Goal: Task Accomplishment & Management: Manage account settings

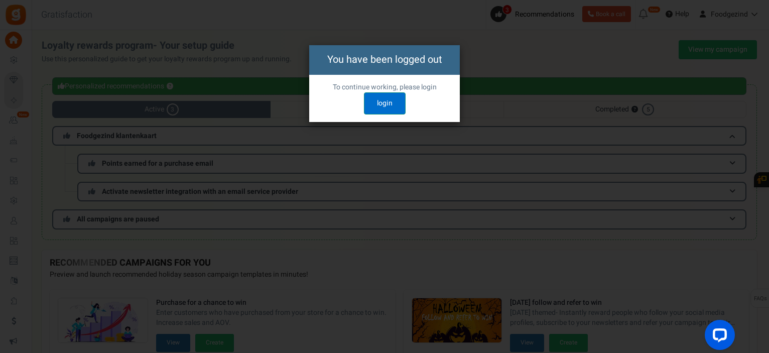
click at [387, 101] on link "login" at bounding box center [385, 103] width 42 height 22
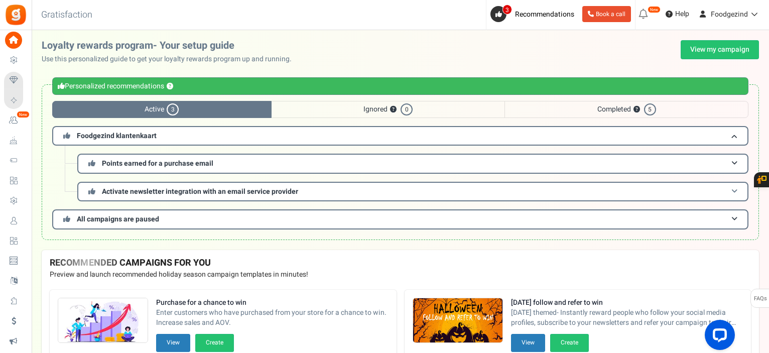
click at [166, 191] on span "Activate newsletter integration with an email service provider" at bounding box center [200, 191] width 196 height 11
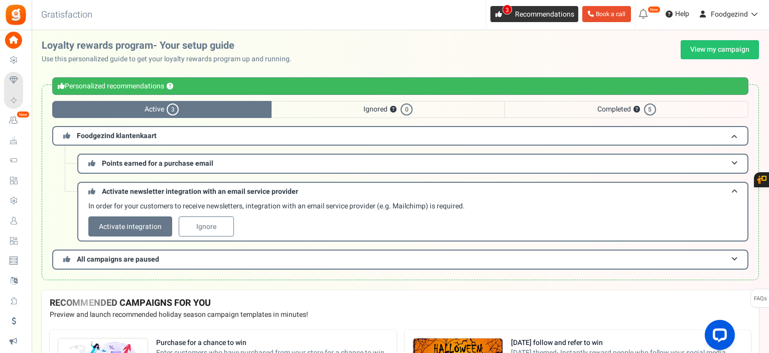
click at [538, 14] on span "Recommendations" at bounding box center [544, 14] width 59 height 11
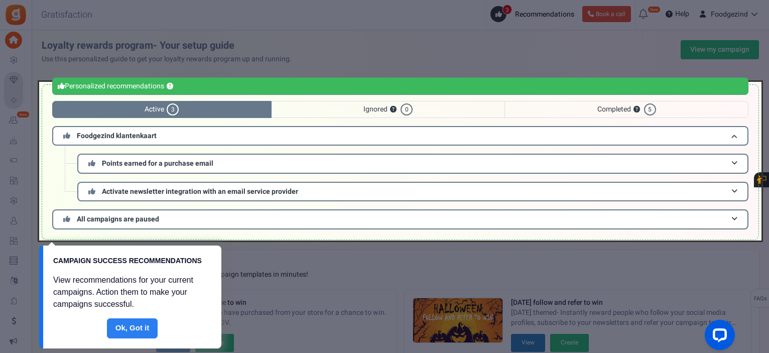
click at [139, 328] on link "Done" at bounding box center [132, 328] width 51 height 20
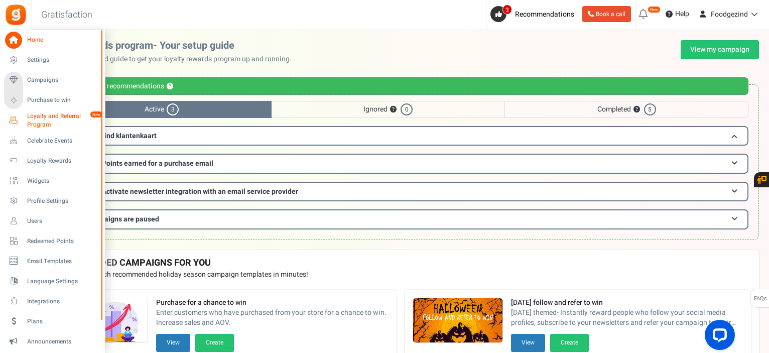
click at [28, 115] on span "Loyalty and Referral Program" at bounding box center [63, 120] width 73 height 17
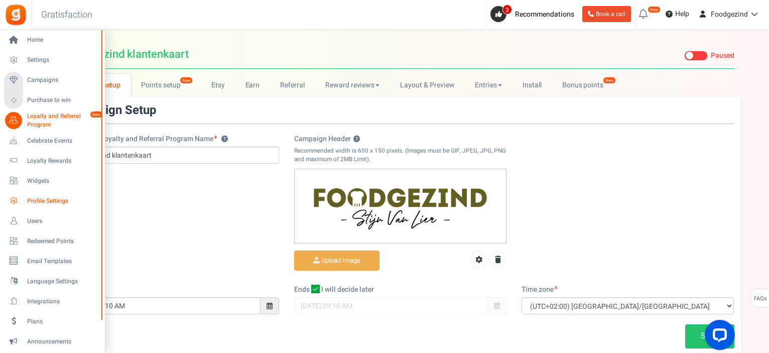
click at [41, 201] on span "Profile Settings" at bounding box center [62, 201] width 70 height 9
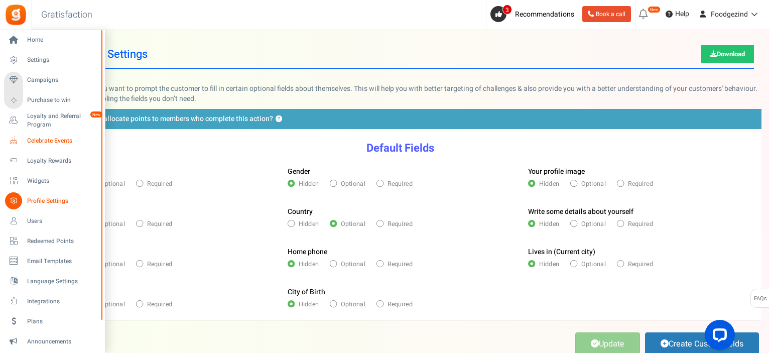
click at [68, 138] on span "Celebrate Events" at bounding box center [62, 140] width 70 height 9
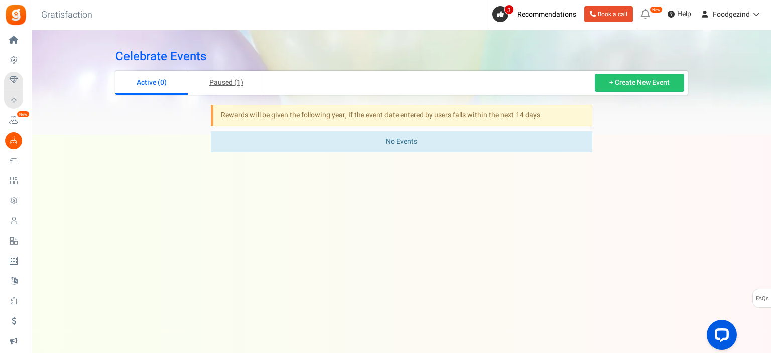
click at [224, 80] on link "Paused (1)" at bounding box center [226, 83] width 77 height 24
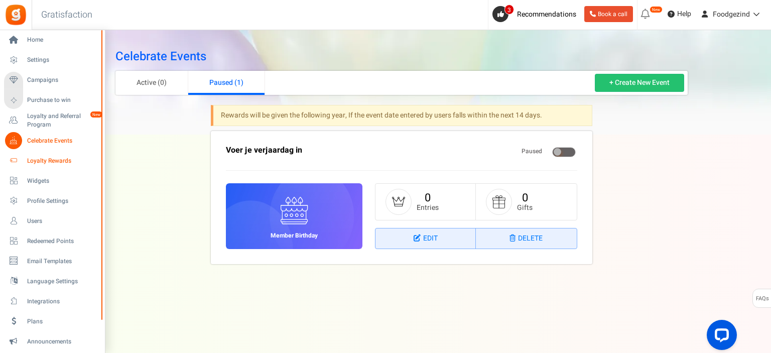
click at [53, 161] on span "Loyalty Rewards" at bounding box center [62, 161] width 70 height 9
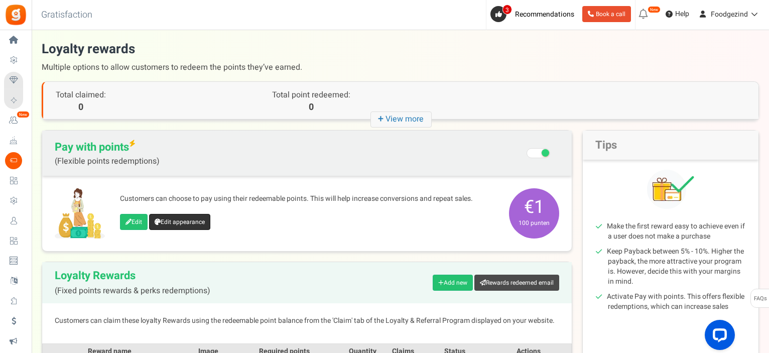
click at [210, 222] on link "Edit appearance" at bounding box center [179, 222] width 61 height 16
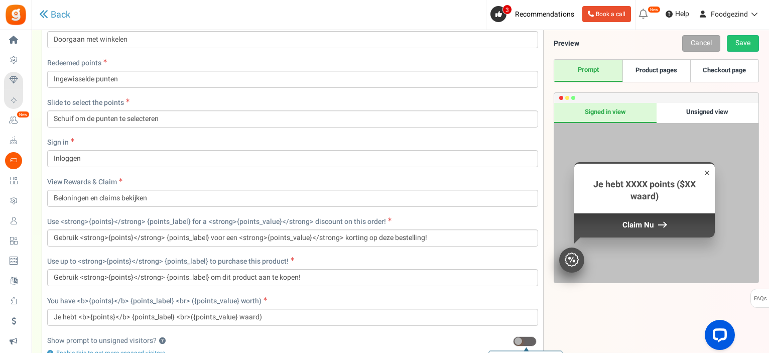
scroll to position [362, 0]
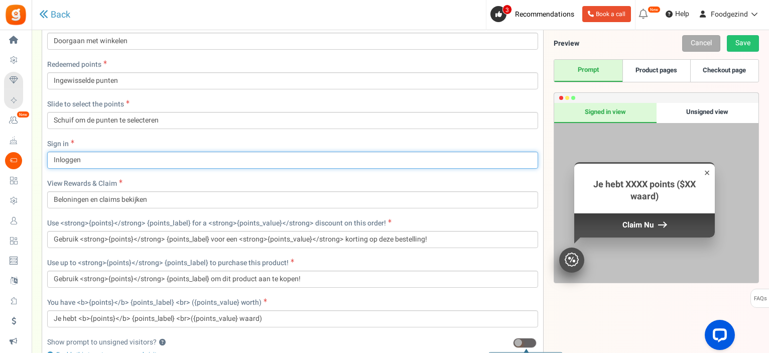
click at [228, 164] on input "Inloggen" at bounding box center [292, 160] width 491 height 17
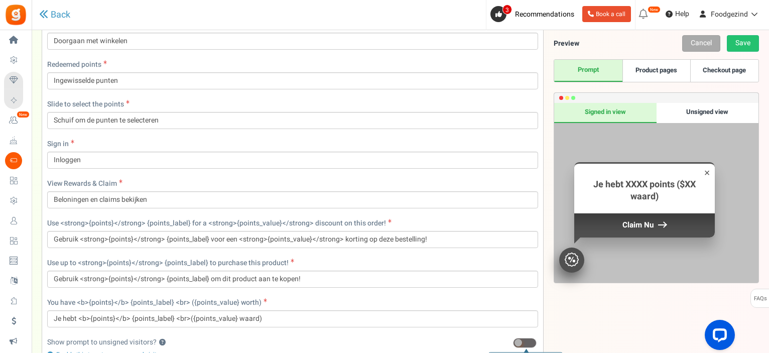
click at [660, 68] on link "Product pages" at bounding box center [656, 71] width 68 height 22
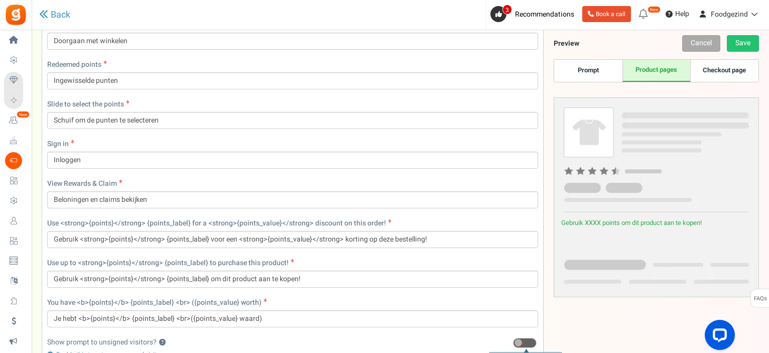
click at [734, 70] on link "Checkout page" at bounding box center [724, 71] width 68 height 22
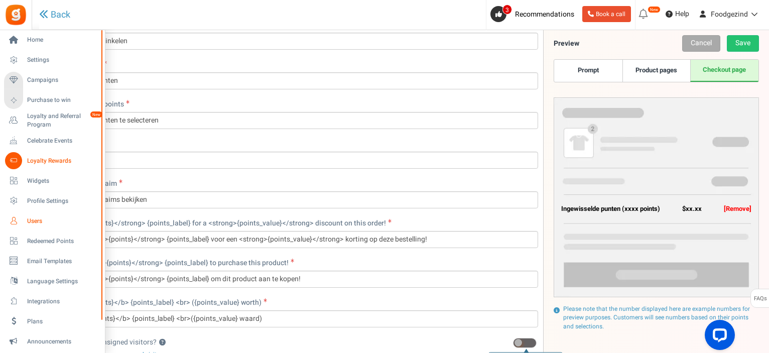
click at [34, 219] on span "Users" at bounding box center [62, 221] width 70 height 9
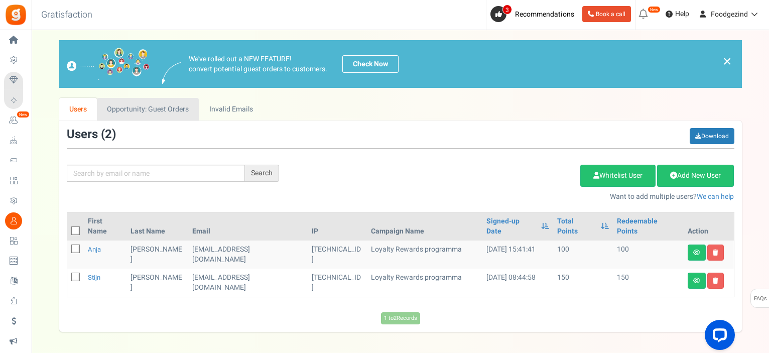
click at [147, 108] on link "Opportunity: Guest Orders" at bounding box center [148, 109] width 102 height 23
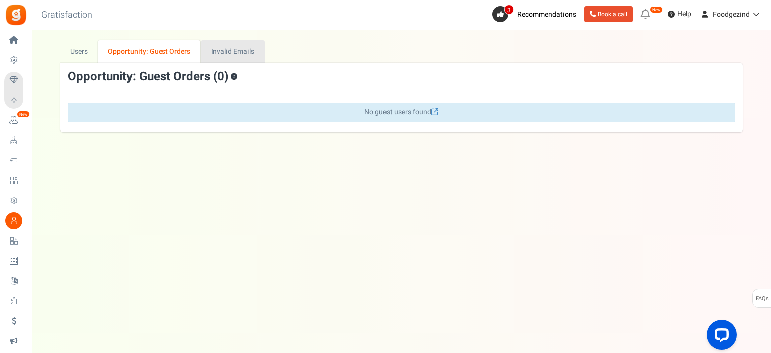
click at [228, 46] on link "Invalid Emails" at bounding box center [233, 51] width 64 height 23
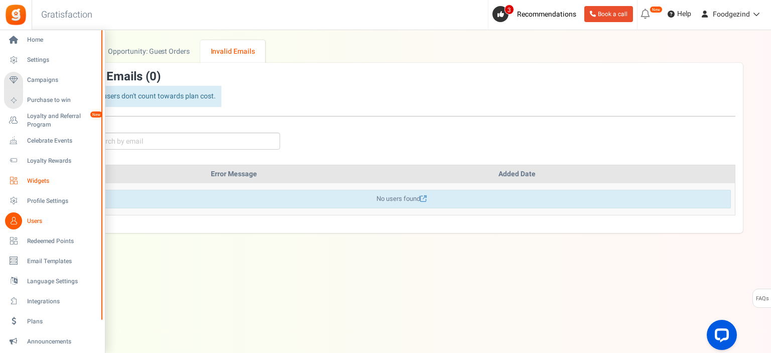
click at [40, 177] on span "Widgets" at bounding box center [62, 181] width 70 height 9
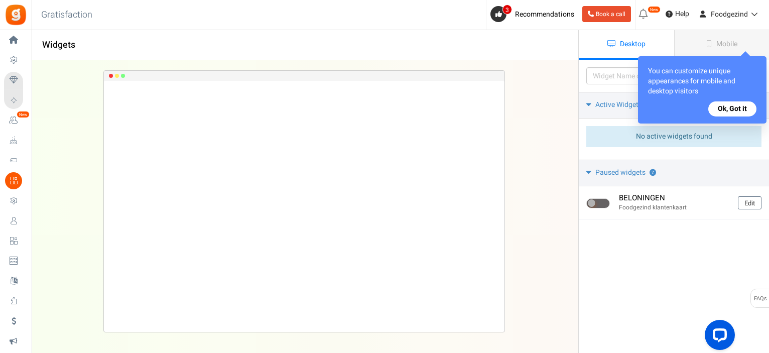
click at [732, 110] on button "Ok, Got it" at bounding box center [732, 108] width 48 height 15
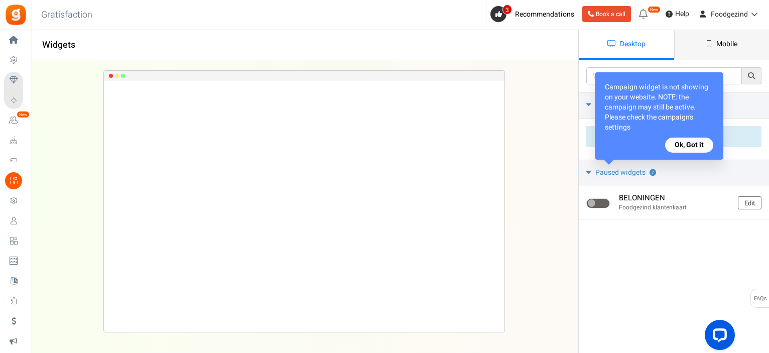
click at [729, 44] on span "Mobile" at bounding box center [726, 44] width 21 height 11
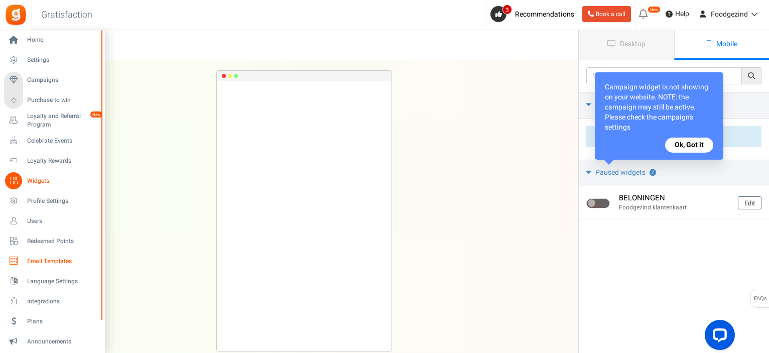
click at [42, 263] on span "Email Templates" at bounding box center [62, 261] width 70 height 9
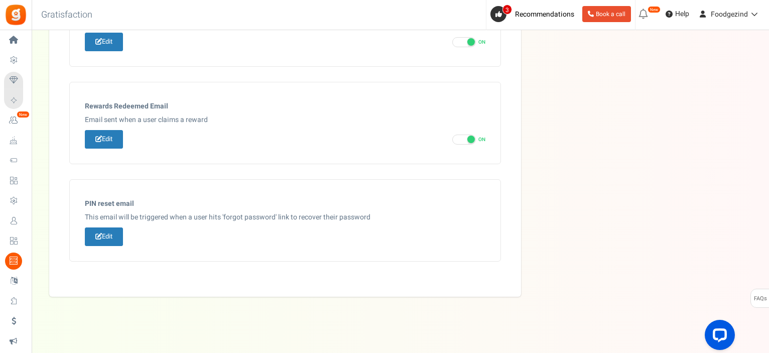
scroll to position [559, 0]
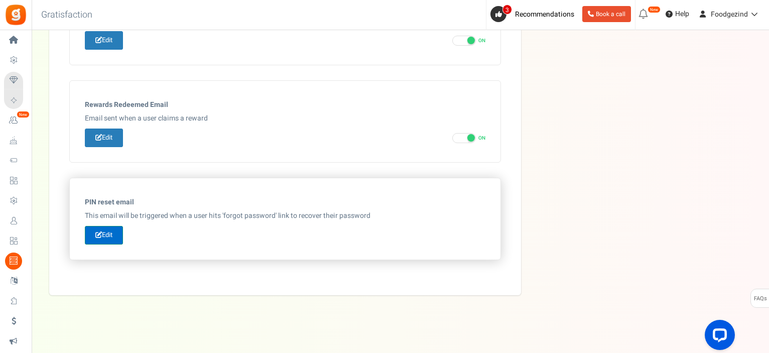
click at [106, 230] on link "Edit" at bounding box center [104, 235] width 38 height 19
type input "Je wachtwoord opnieuw instellen"
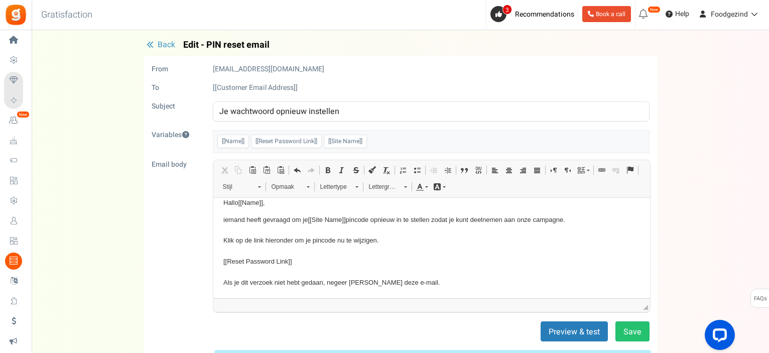
scroll to position [0, 0]
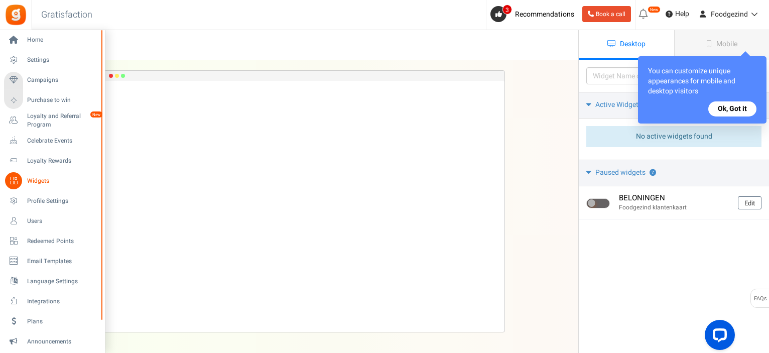
click at [27, 183] on span "Widgets" at bounding box center [62, 181] width 70 height 9
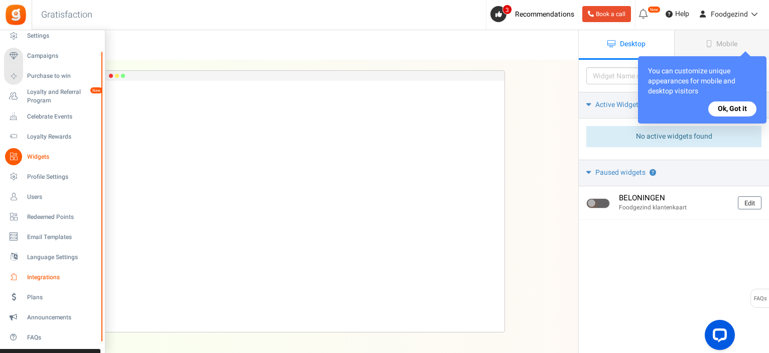
click at [51, 275] on span "Integrations" at bounding box center [62, 277] width 70 height 9
click at [10, 190] on icon at bounding box center [13, 196] width 17 height 17
click at [41, 217] on span "Redeemed Points" at bounding box center [62, 217] width 70 height 9
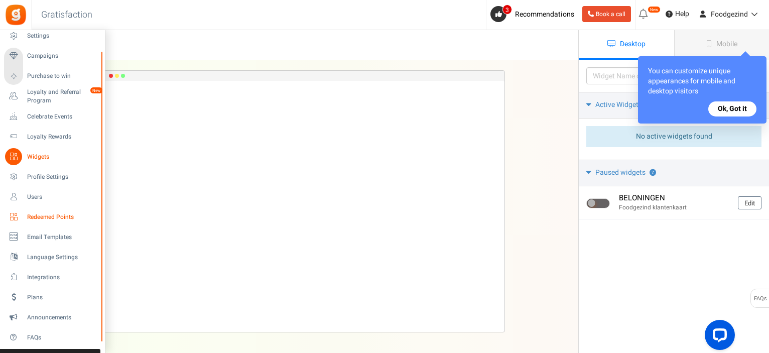
click at [41, 217] on span "Redeemed Points" at bounding box center [62, 217] width 70 height 9
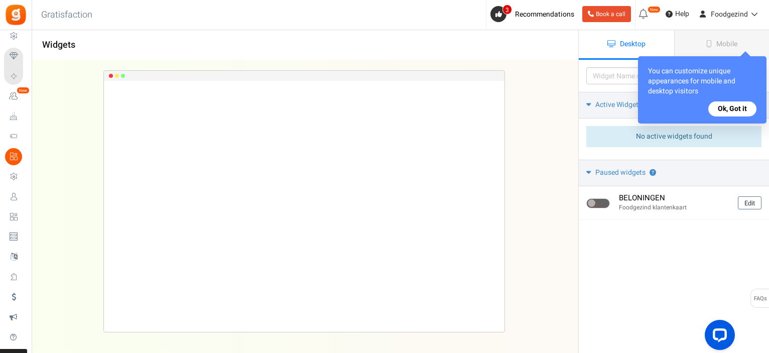
click at [739, 104] on button "Ok, Got it" at bounding box center [732, 108] width 48 height 15
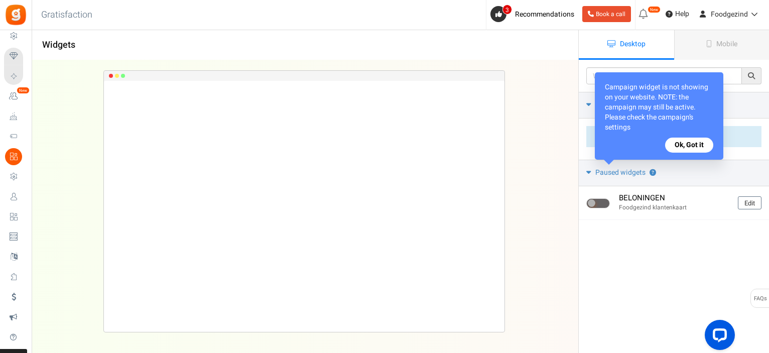
click at [682, 148] on button "Ok, Got it" at bounding box center [689, 144] width 48 height 15
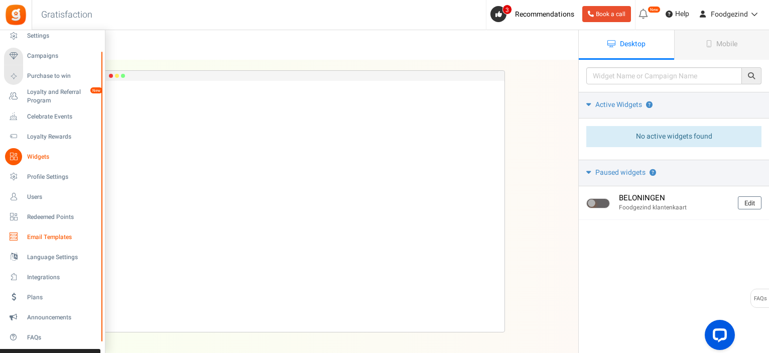
click at [28, 237] on span "Email Templates" at bounding box center [62, 237] width 70 height 9
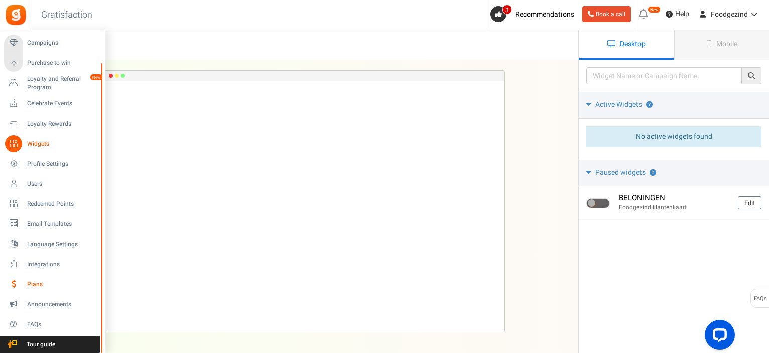
click at [38, 282] on span "Plans" at bounding box center [62, 284] width 70 height 9
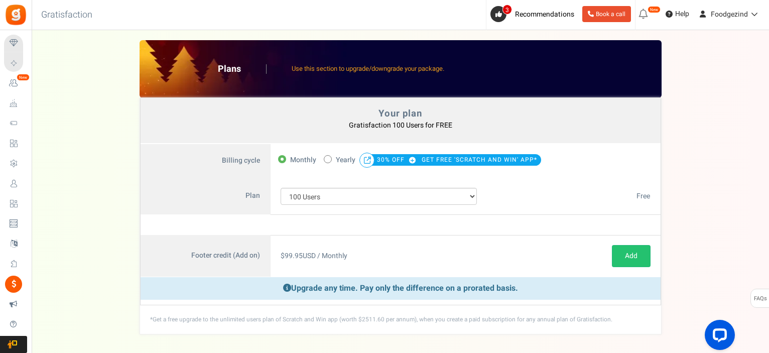
scroll to position [40, 0]
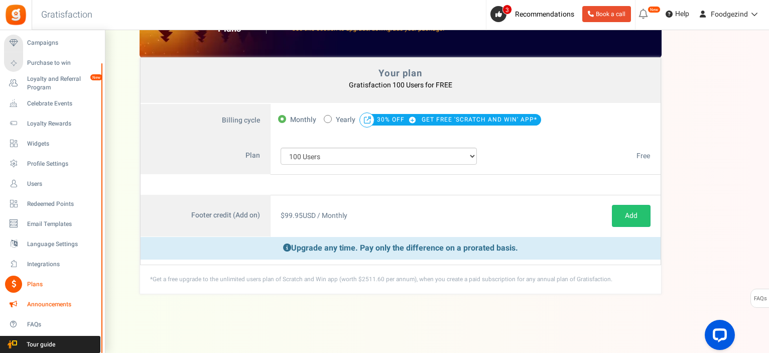
click at [12, 304] on icon at bounding box center [13, 304] width 17 height 17
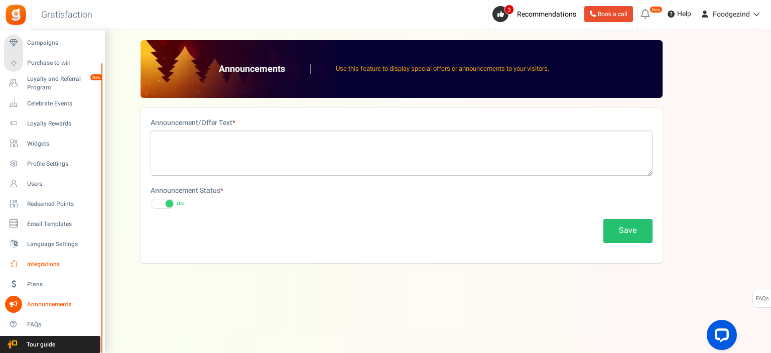
click at [44, 264] on span "Integrations" at bounding box center [62, 264] width 70 height 9
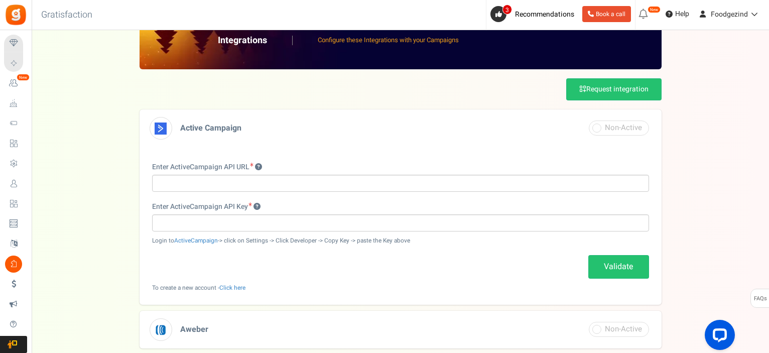
scroll to position [16, 0]
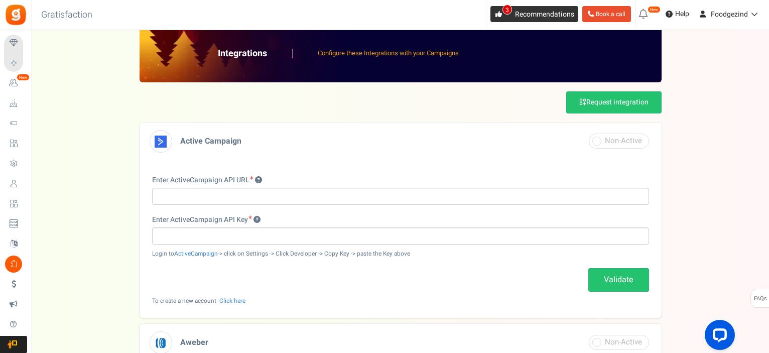
click at [515, 10] on span "Recommendations" at bounding box center [544, 14] width 59 height 11
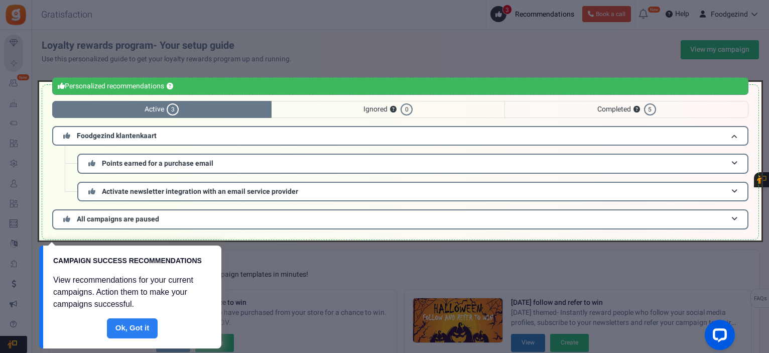
click at [136, 331] on link "Done" at bounding box center [132, 328] width 51 height 20
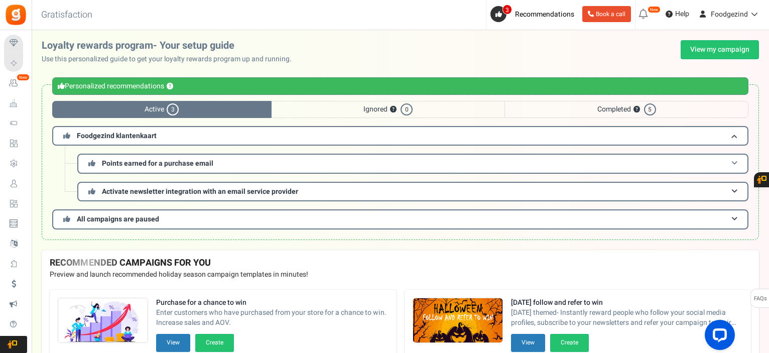
click at [189, 162] on span "Points earned for a purchase email" at bounding box center [157, 163] width 111 height 11
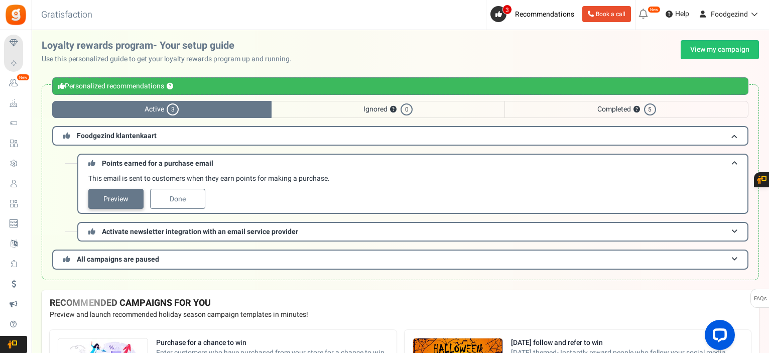
click at [124, 199] on link "Preview" at bounding box center [115, 199] width 55 height 20
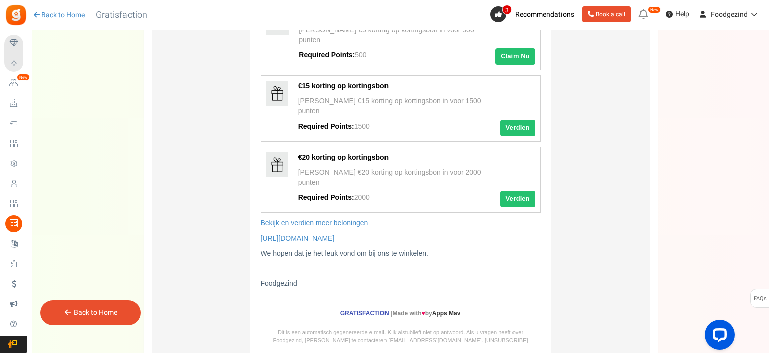
scroll to position [446, 0]
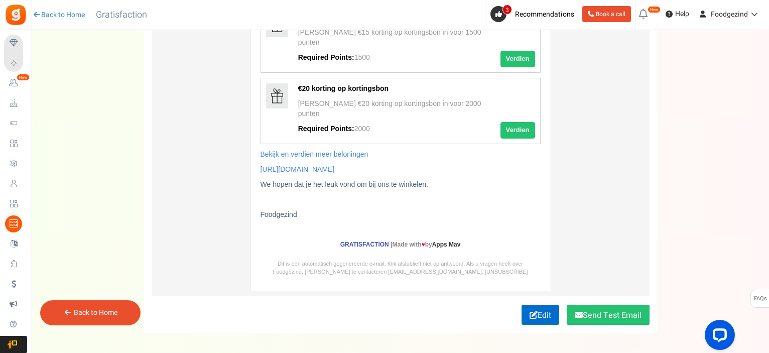
click at [547, 305] on link "Edit" at bounding box center [540, 315] width 38 height 20
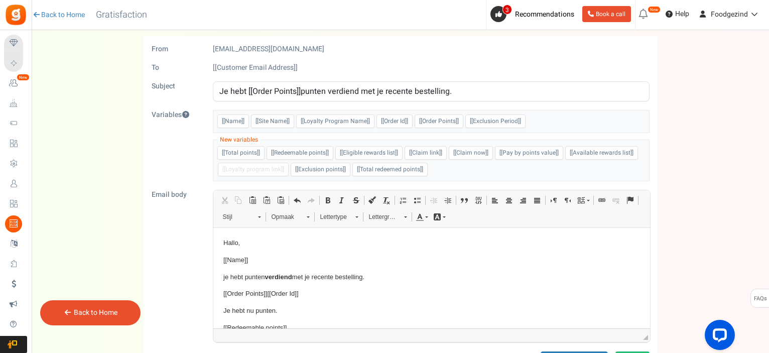
scroll to position [0, 0]
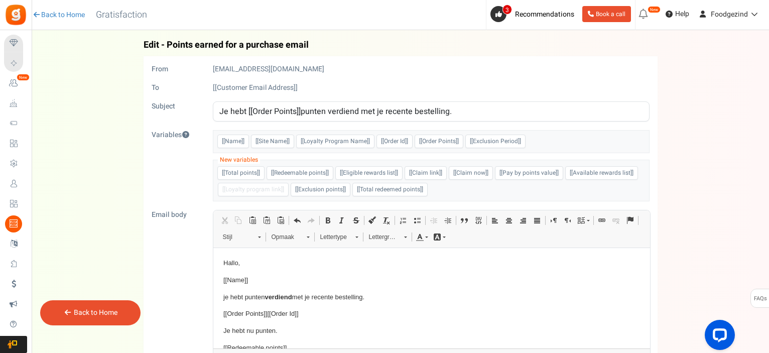
drag, startPoint x: 311, startPoint y: 48, endPoint x: 140, endPoint y: 45, distance: 170.1
click at [140, 45] on div "Back Edit - Points earned for a purchase email From noreply@gr.ammailer.com To …" at bounding box center [400, 272] width 717 height 464
copy span "Edit - Points earned for a purchase email"
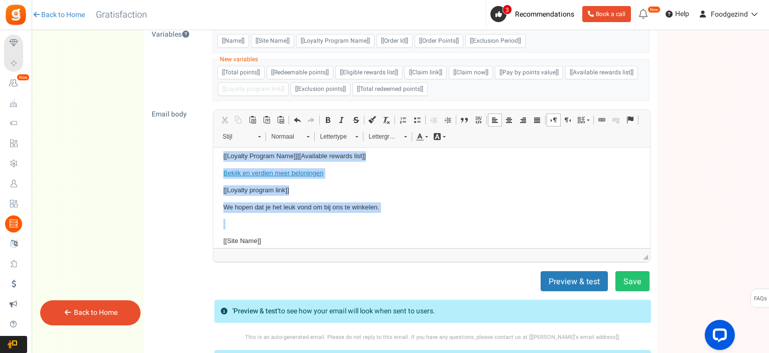
scroll to position [168, 0]
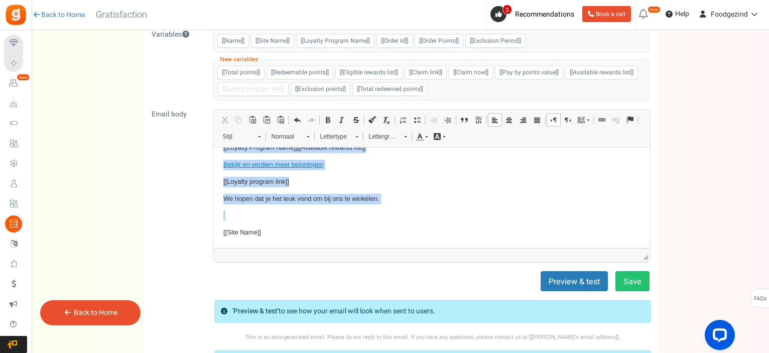
drag, startPoint x: 222, startPoint y: 163, endPoint x: 314, endPoint y: 243, distance: 122.0
click at [314, 243] on html "Hallo, [[Name]] je hebt punten verdiend met je recente bestelling. [[Order Poin…" at bounding box center [431, 114] width 437 height 268
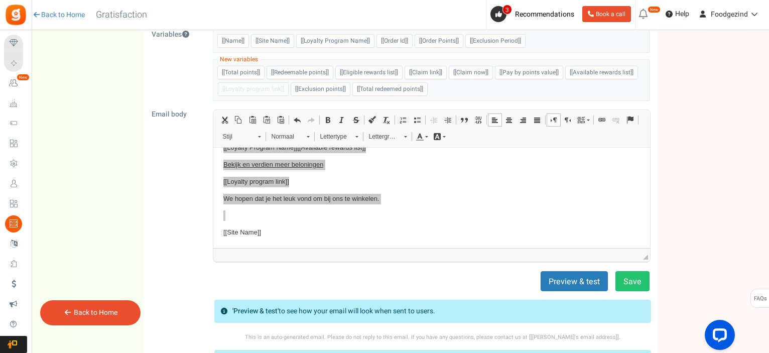
scroll to position [0, 0]
click at [314, 220] on span "Kopiëren" at bounding box center [319, 220] width 34 height 15
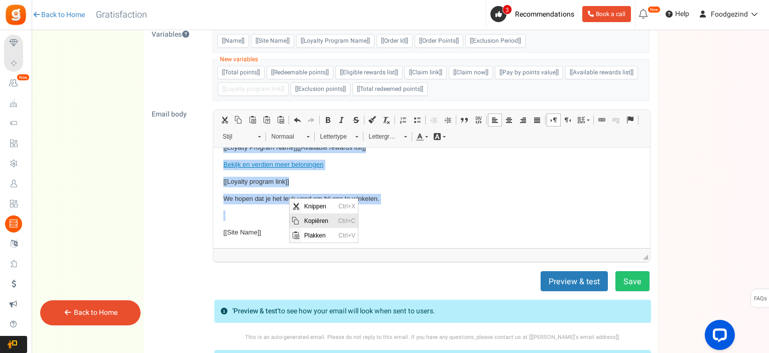
copy body "Hallo, [[Name]] je hebt punten verdiend met je recente bestelling. [[Order Poin…"
